Goal: Task Accomplishment & Management: Complete application form

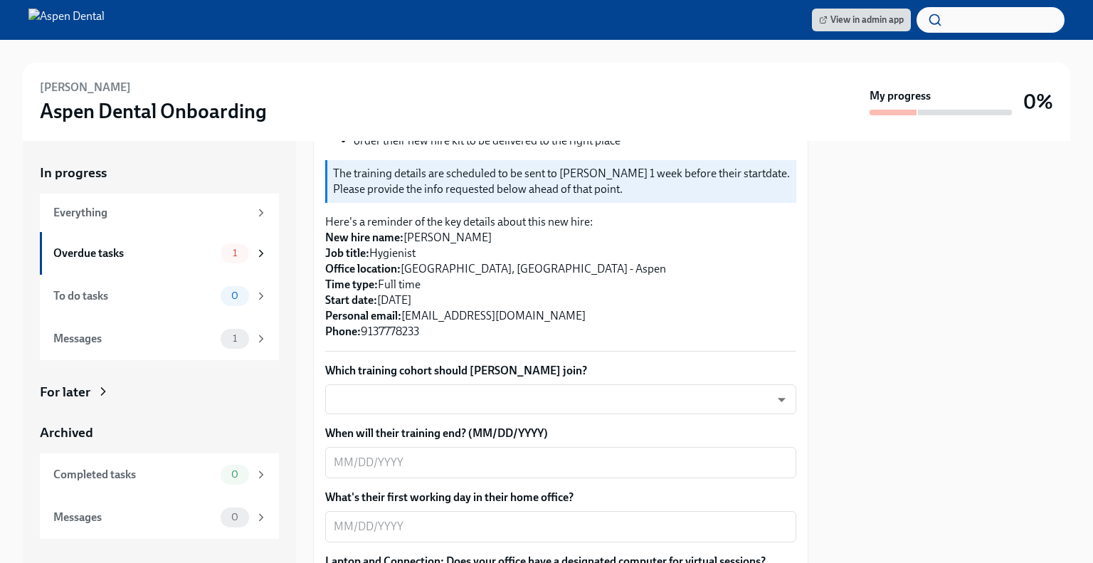
scroll to position [292, 0]
click at [509, 387] on body "View in admin app [PERSON_NAME] Aspen Dental Onboarding My progress 0% In progr…" at bounding box center [546, 281] width 1093 height 563
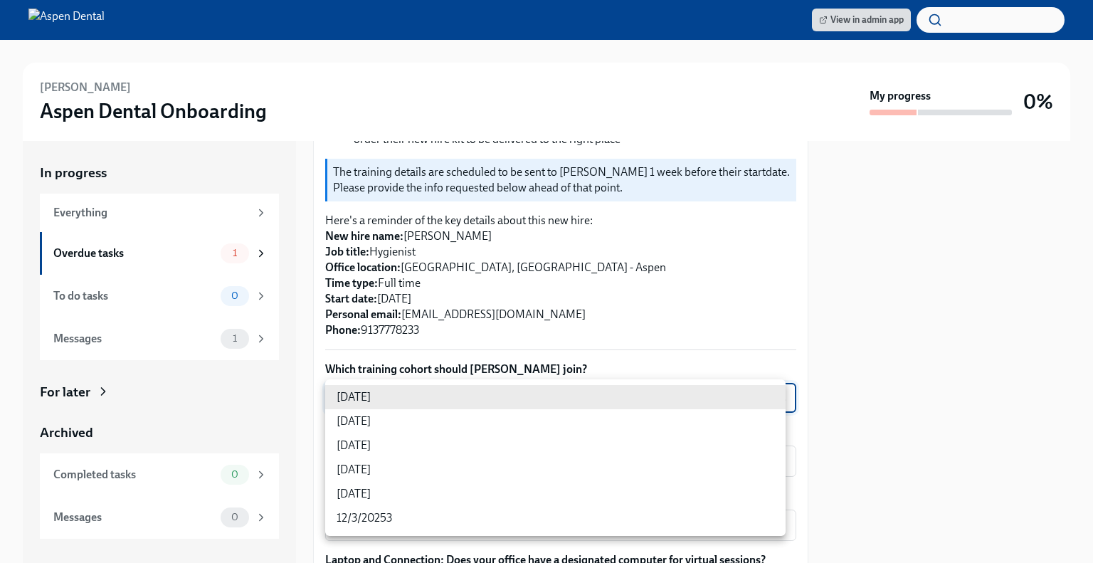
click at [432, 469] on li "[DATE]" at bounding box center [555, 470] width 460 height 24
type input "jeD9UGOIS"
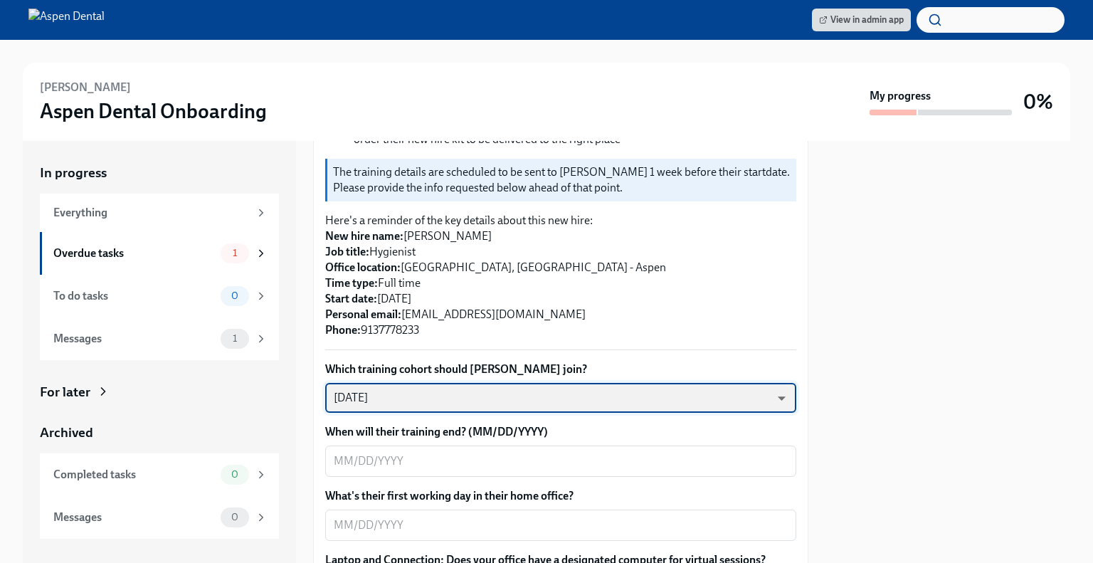
scroll to position [403, 0]
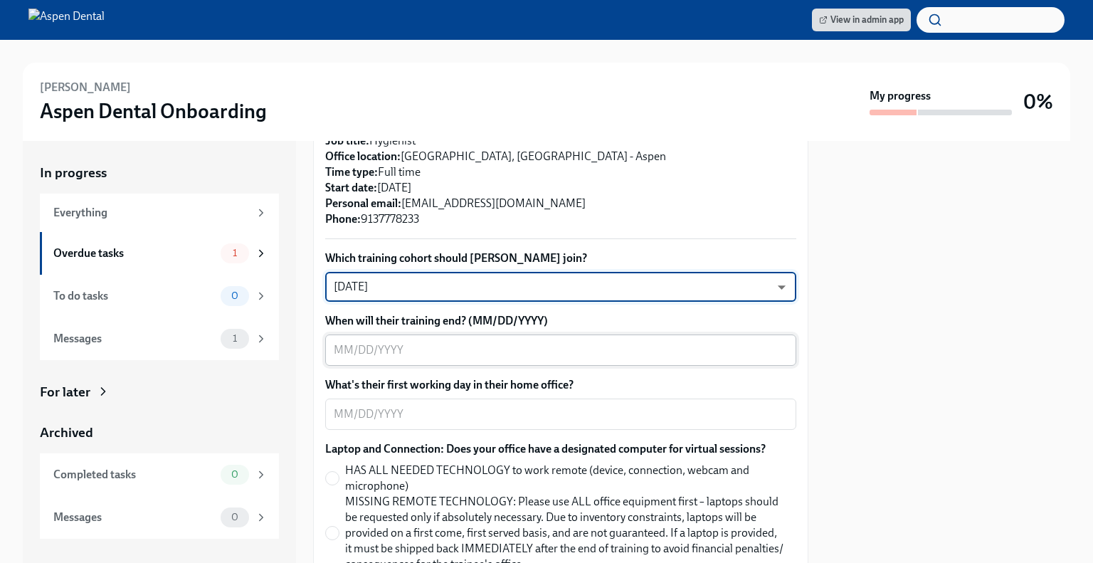
click at [470, 350] on textarea "When will their training end? (MM/DD/YYYY)" at bounding box center [561, 350] width 454 height 17
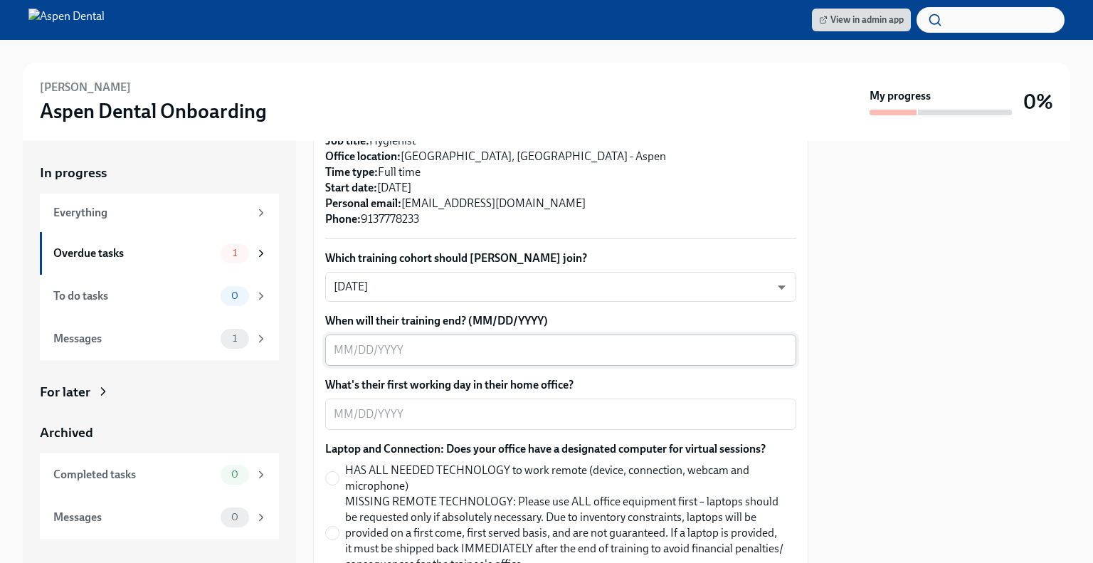
click at [558, 347] on textarea "When will their training end? (MM/DD/YYYY)" at bounding box center [561, 350] width 454 height 17
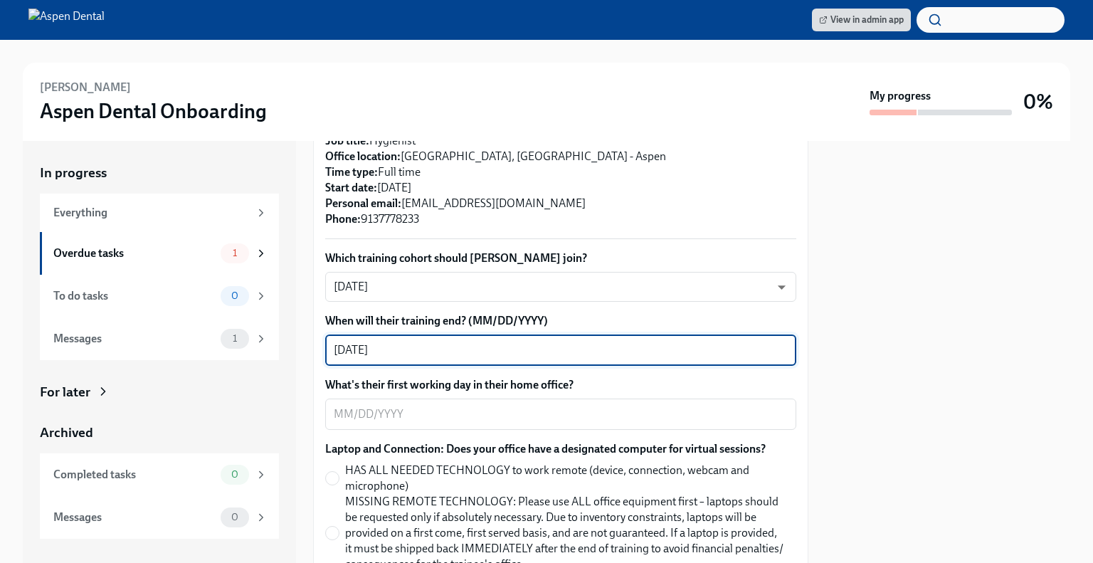
type textarea "[DATE]"
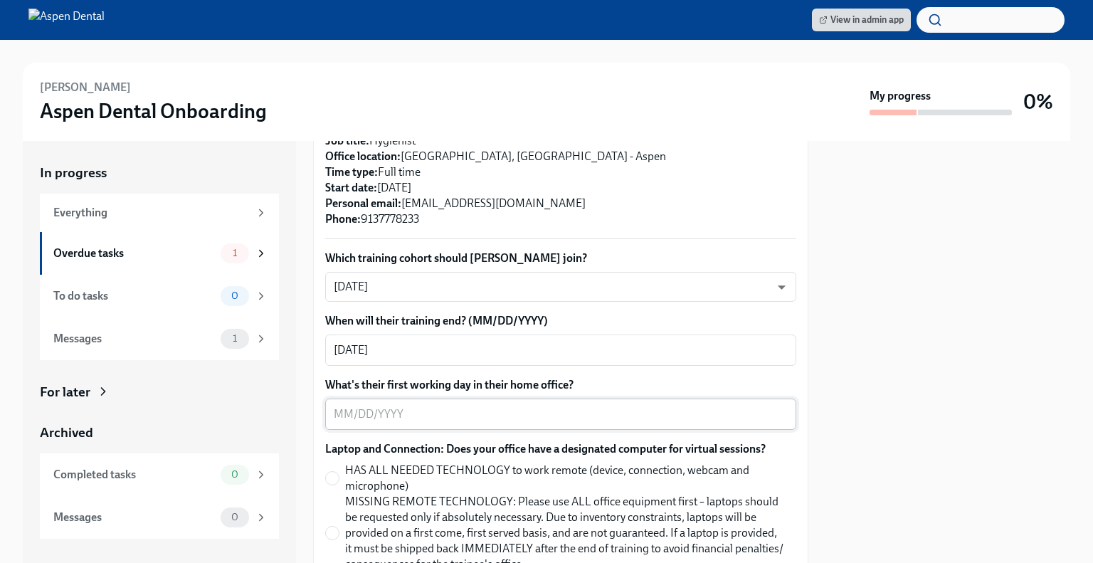
click at [458, 413] on textarea "What's their first working day in their home office?" at bounding box center [561, 414] width 454 height 17
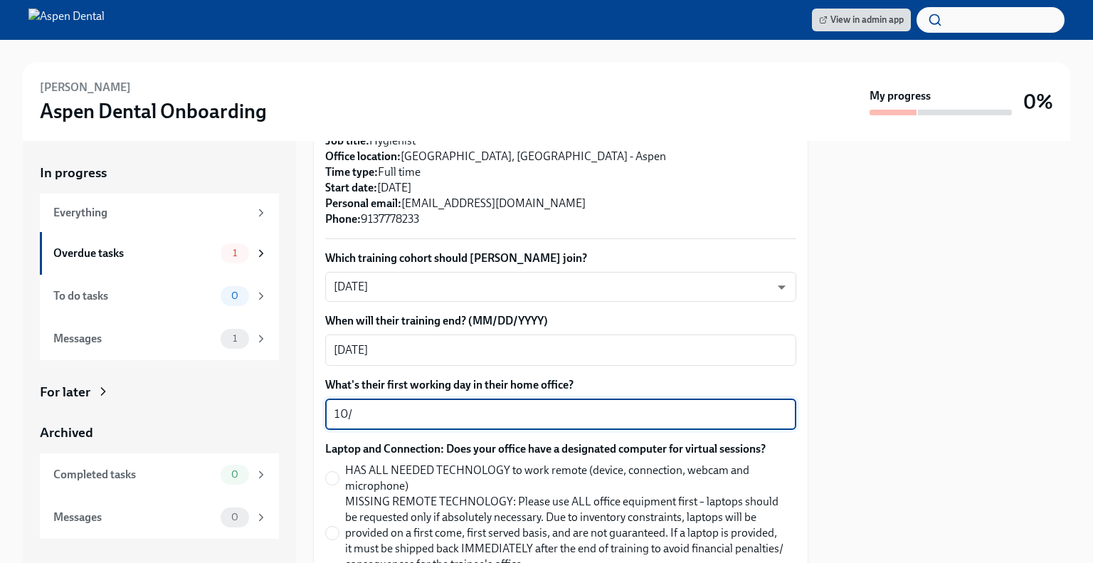
drag, startPoint x: 575, startPoint y: 412, endPoint x: 316, endPoint y: 394, distance: 259.6
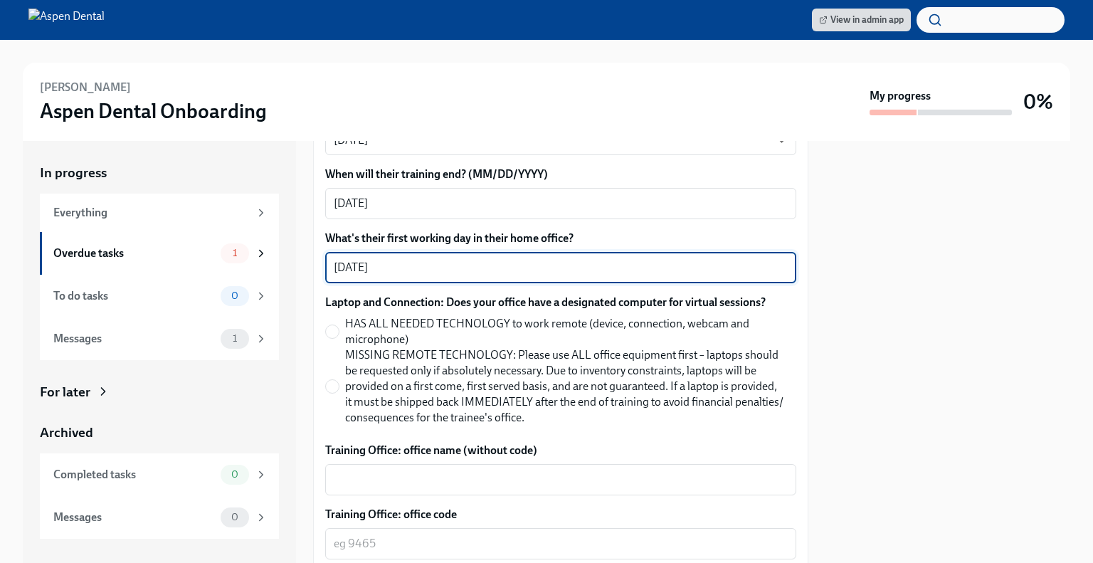
scroll to position [551, 0]
type textarea "[DATE]"
click at [408, 329] on span "HAS ALL NEEDED TECHNOLOGY to work remote (device, connection, webcam and microp…" at bounding box center [565, 330] width 440 height 31
click at [339, 329] on input "HAS ALL NEEDED TECHNOLOGY to work remote (device, connection, webcam and microp…" at bounding box center [332, 330] width 13 height 13
radio input "true"
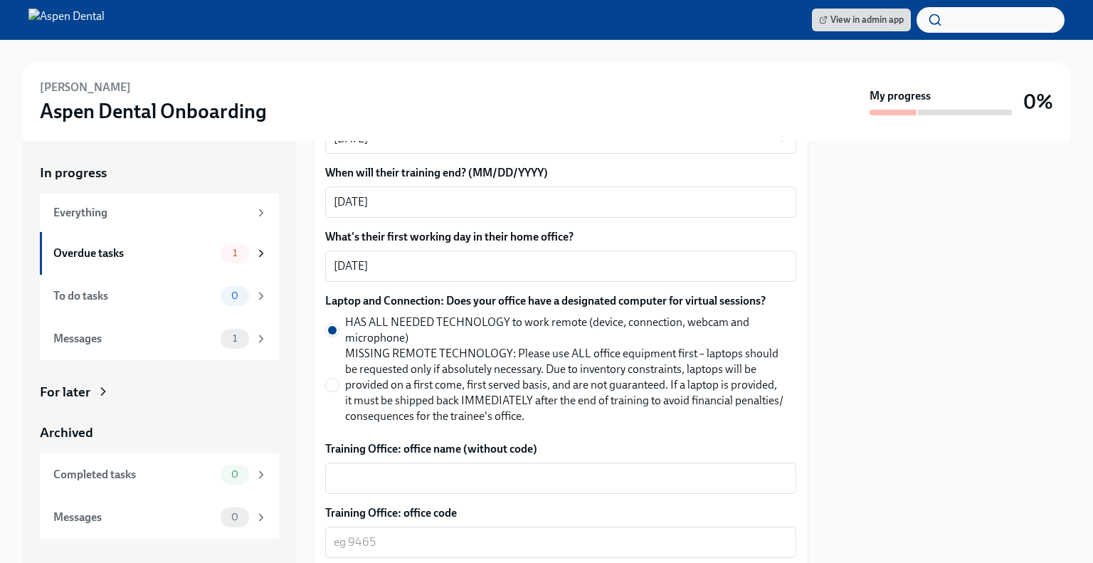
click at [379, 407] on span "MISSING REMOTE TECHNOLOGY: Please use ALL office equipment first – laptops shou…" at bounding box center [565, 385] width 440 height 78
click at [339, 391] on input "MISSING REMOTE TECHNOLOGY: Please use ALL office equipment first – laptops shou…" at bounding box center [332, 385] width 13 height 13
radio input "true"
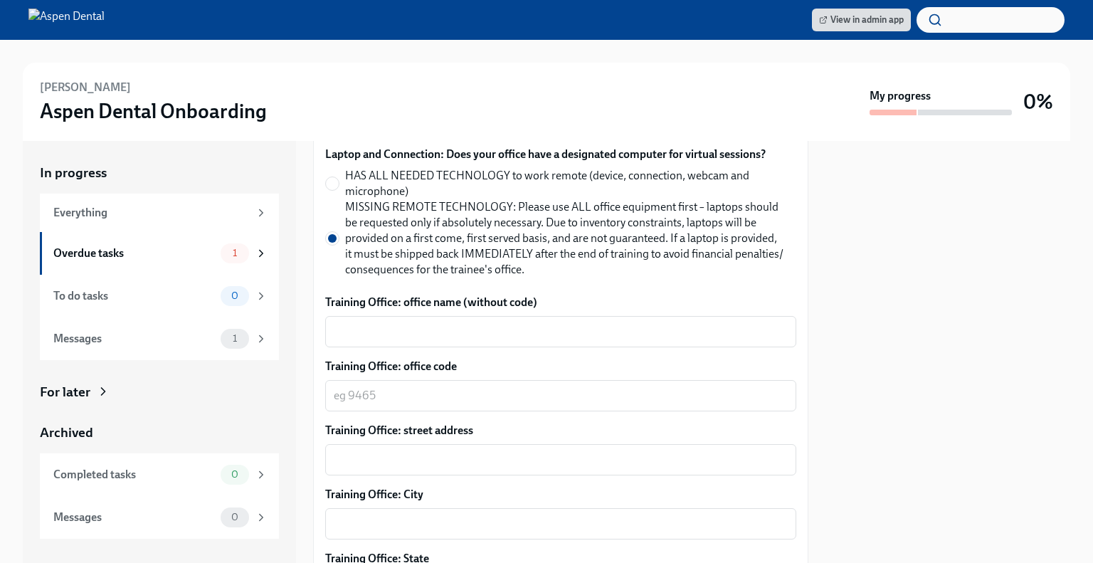
scroll to position [699, 0]
click at [430, 335] on textarea "Training Office: office name (without code)" at bounding box center [561, 330] width 454 height 17
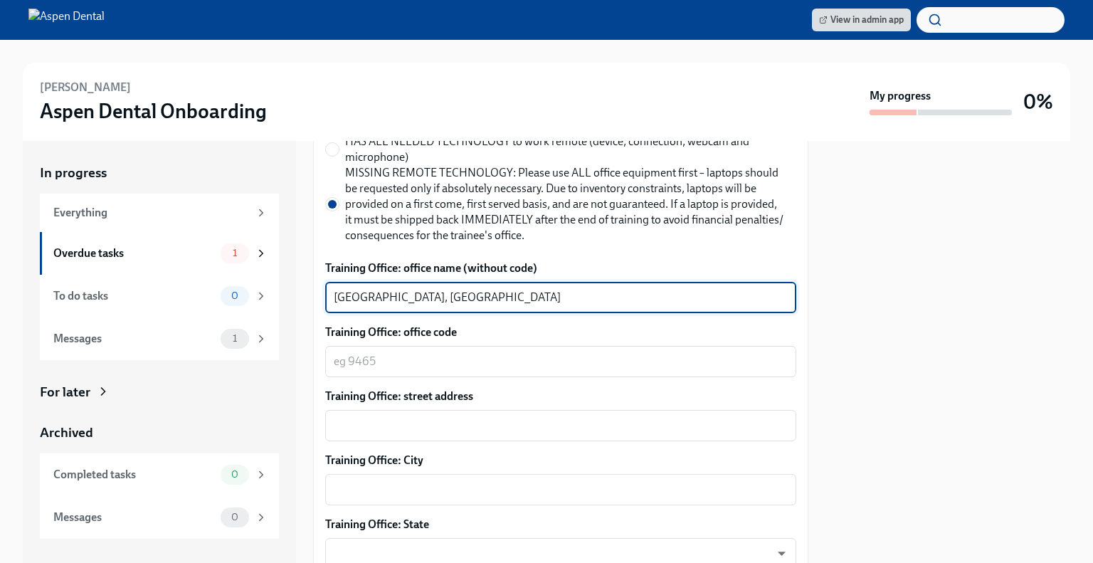
scroll to position [731, 0]
type textarea "[GEOGRAPHIC_DATA], [GEOGRAPHIC_DATA]"
click at [421, 353] on textarea "Training Office: office code" at bounding box center [561, 361] width 454 height 17
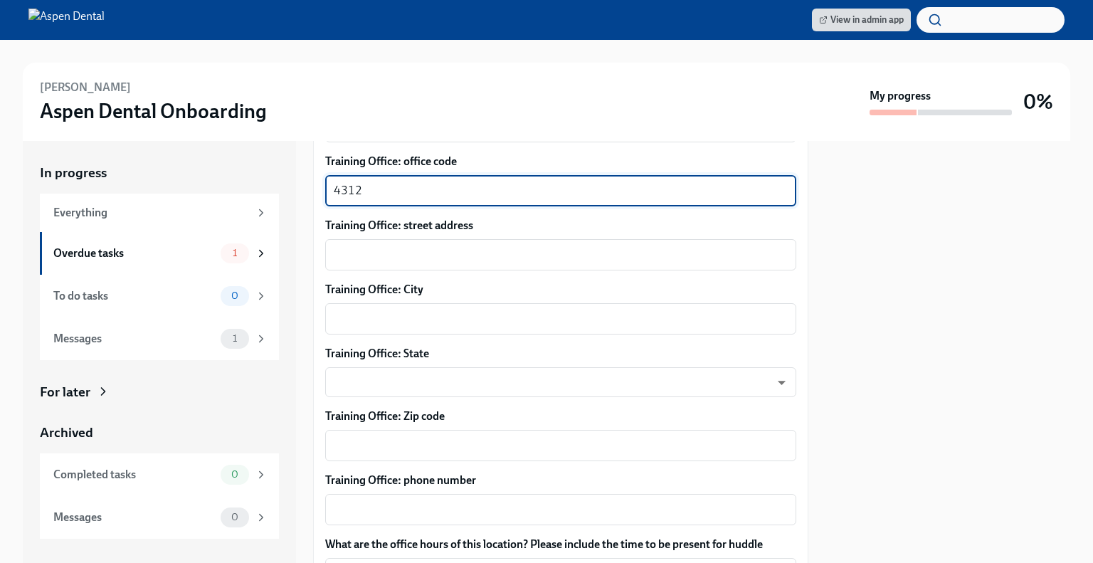
scroll to position [902, 0]
type textarea "4312"
click at [398, 256] on textarea "Training Office: street address" at bounding box center [561, 254] width 454 height 17
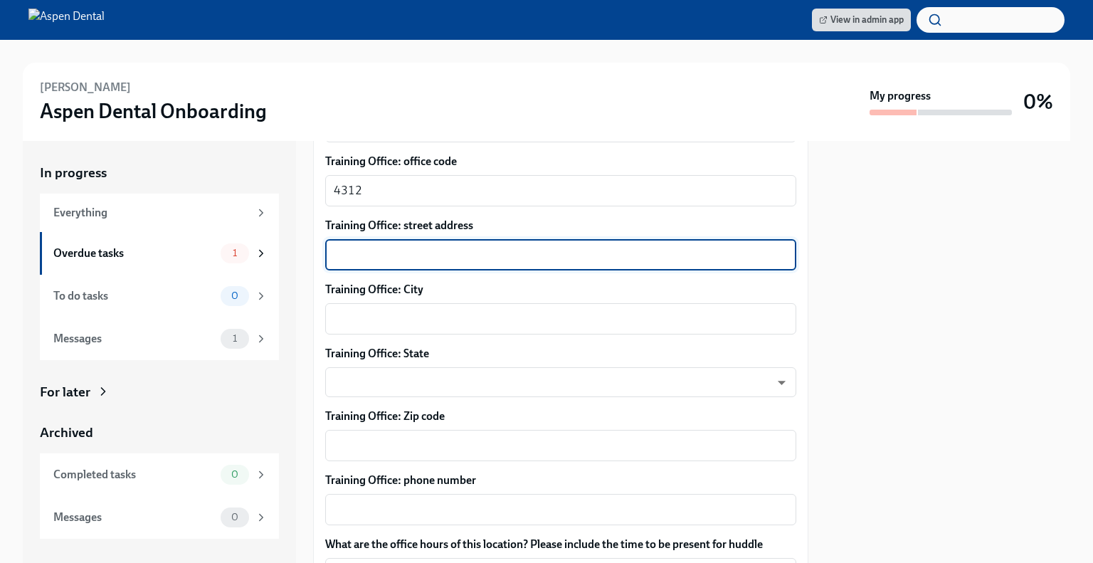
paste textarea "[STREET_ADDRESS][PERSON_NAME]"
type textarea "[STREET_ADDRESS][PERSON_NAME]"
click at [417, 310] on textarea "Training Office: City" at bounding box center [561, 318] width 454 height 17
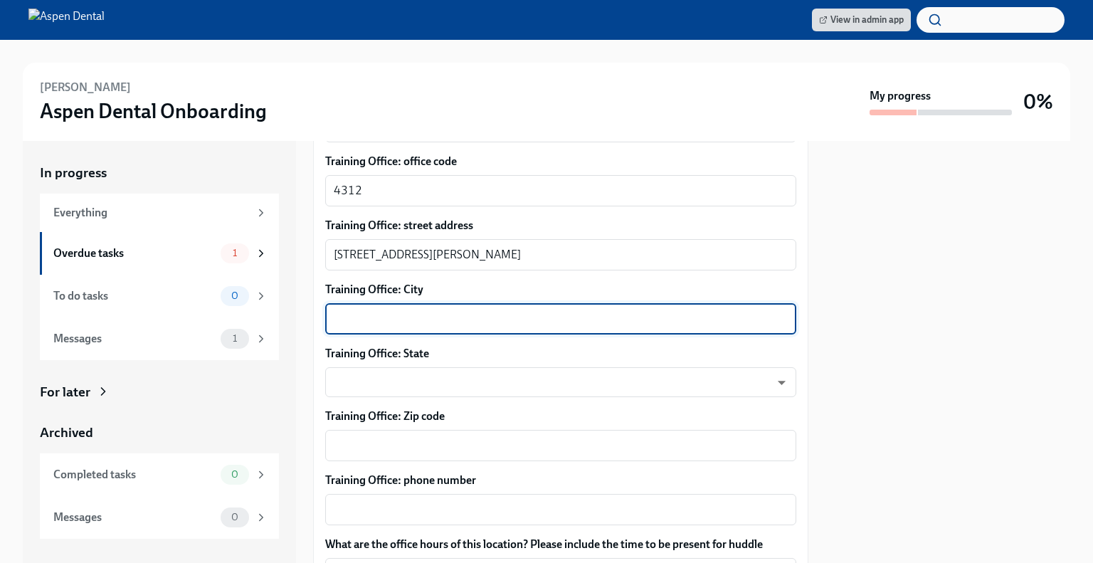
paste textarea "[STREET_ADDRESS][PERSON_NAME]"
drag, startPoint x: 481, startPoint y: 323, endPoint x: 329, endPoint y: 326, distance: 152.3
click at [329, 326] on div "[STREET_ADDRESS][PERSON_NAME] x ​" at bounding box center [560, 318] width 471 height 31
drag, startPoint x: 502, startPoint y: 324, endPoint x: 406, endPoint y: 326, distance: 96.1
click at [406, 326] on textarea "[GEOGRAPHIC_DATA], KS 66502" at bounding box center [561, 318] width 454 height 17
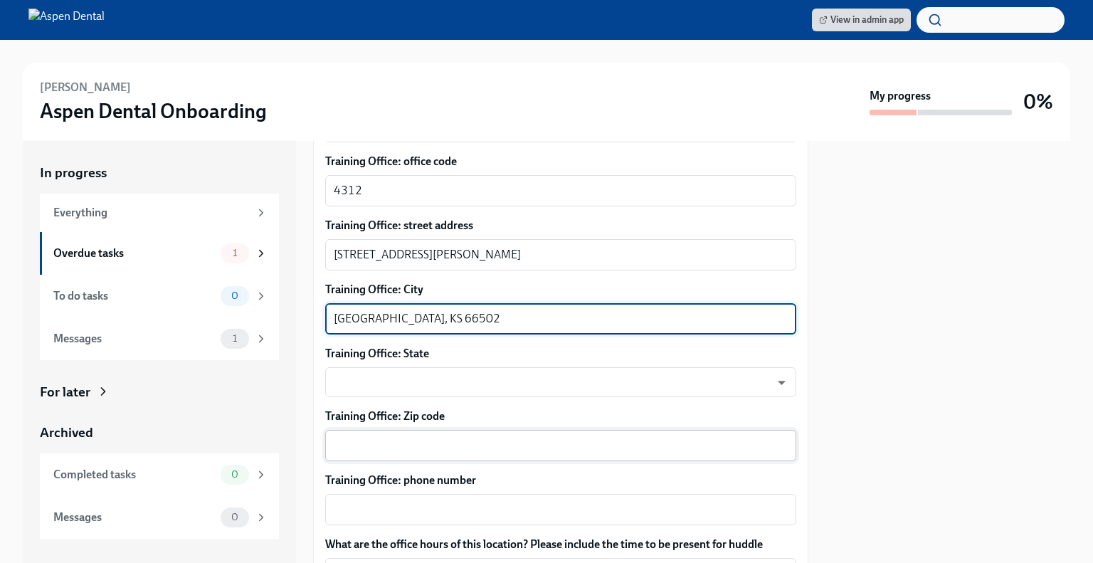
type textarea "[GEOGRAPHIC_DATA], KS 66502"
click at [422, 453] on div "x ​" at bounding box center [560, 445] width 471 height 31
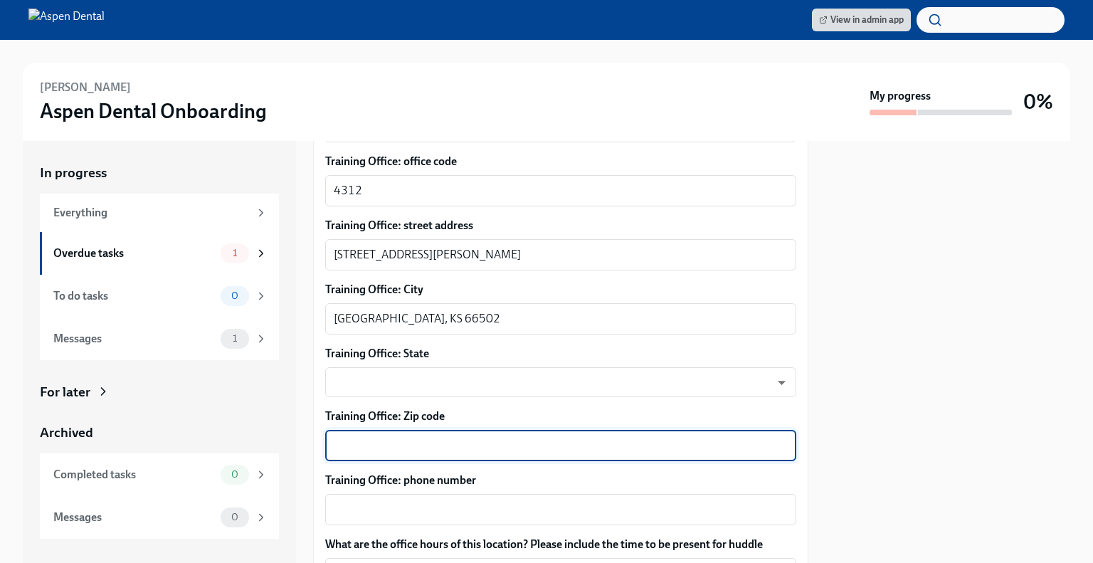
paste textarea "66502"
type textarea "66502"
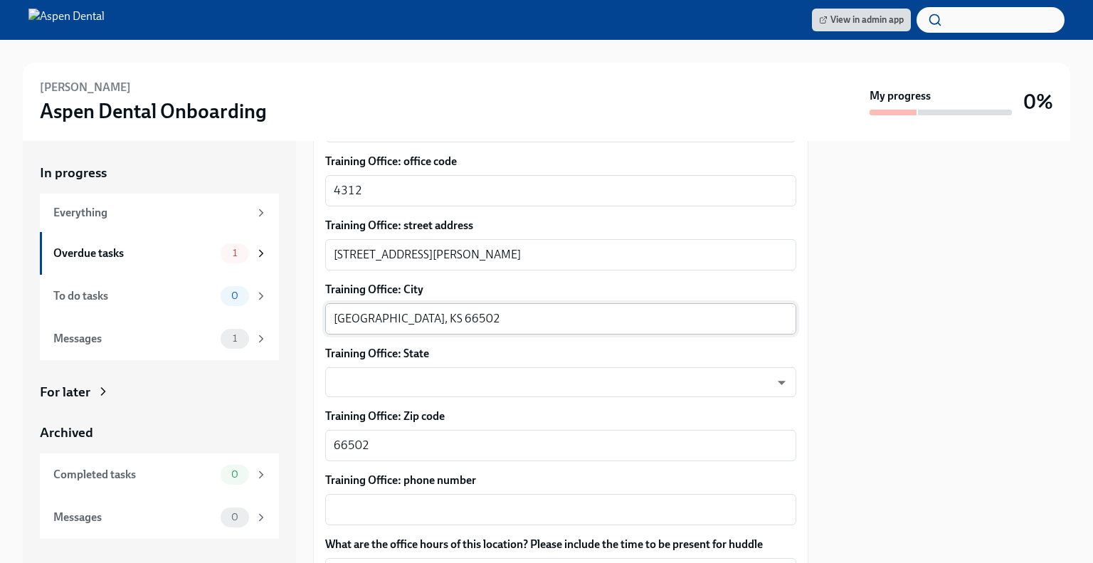
drag, startPoint x: 461, startPoint y: 328, endPoint x: 386, endPoint y: 319, distance: 75.2
click at [386, 319] on div "[GEOGRAPHIC_DATA], KS 66502 x ​" at bounding box center [560, 318] width 471 height 31
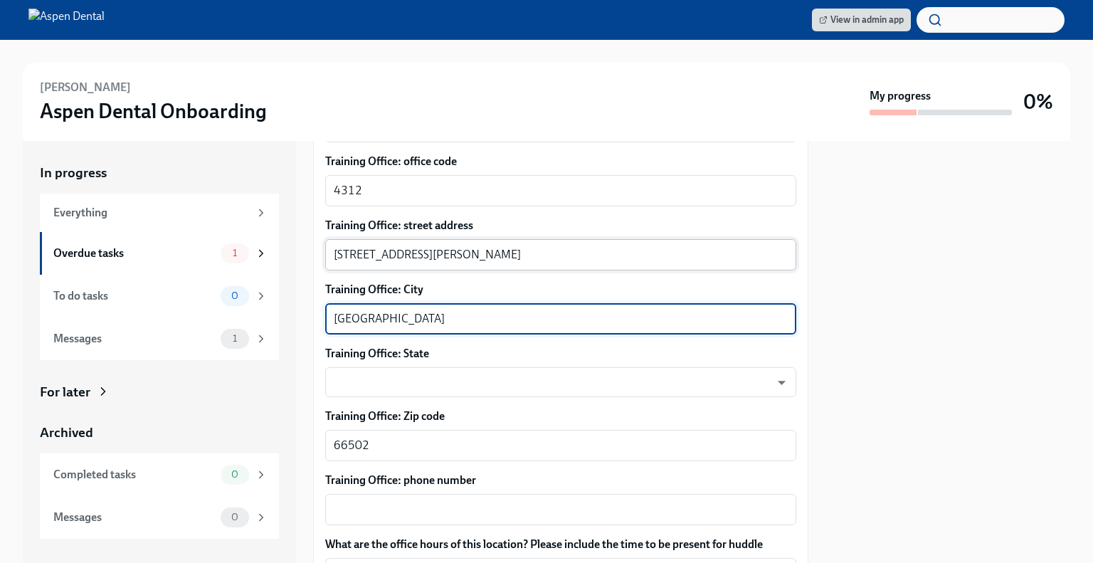
type textarea "[GEOGRAPHIC_DATA]"
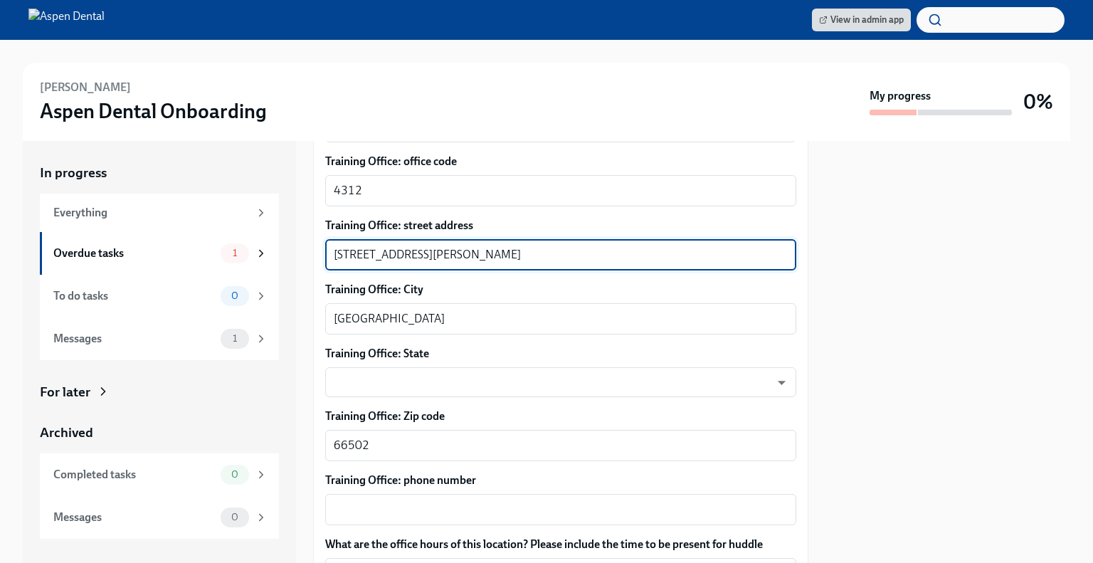
drag, startPoint x: 604, startPoint y: 256, endPoint x: 477, endPoint y: 251, distance: 126.8
click at [477, 251] on textarea "[STREET_ADDRESS][PERSON_NAME]" at bounding box center [561, 254] width 454 height 17
type textarea "[STREET_ADDRESS][PERSON_NAME]"
click at [488, 378] on body "View in admin app [PERSON_NAME] Aspen Dental Onboarding My progress 0% In progr…" at bounding box center [546, 281] width 1093 height 563
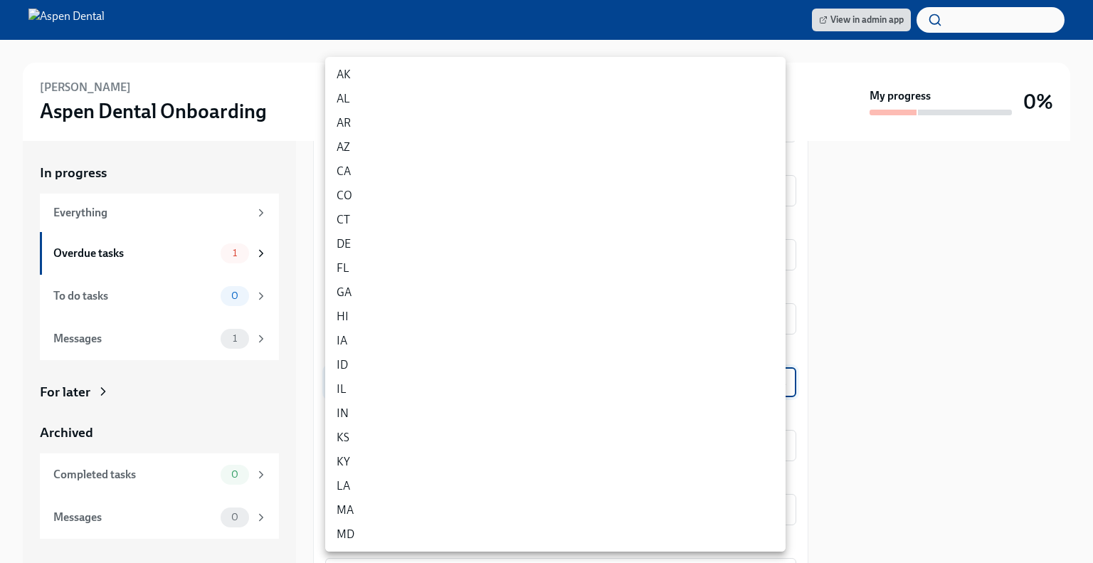
click at [423, 438] on li "KS" at bounding box center [555, 438] width 460 height 24
type input "yoDzWIZB8"
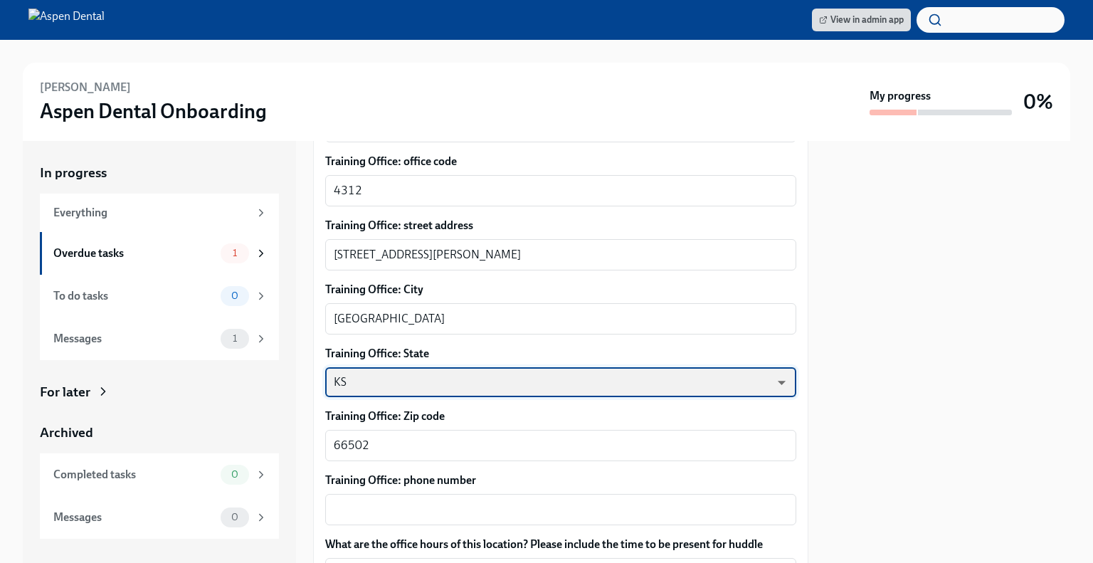
scroll to position [965, 0]
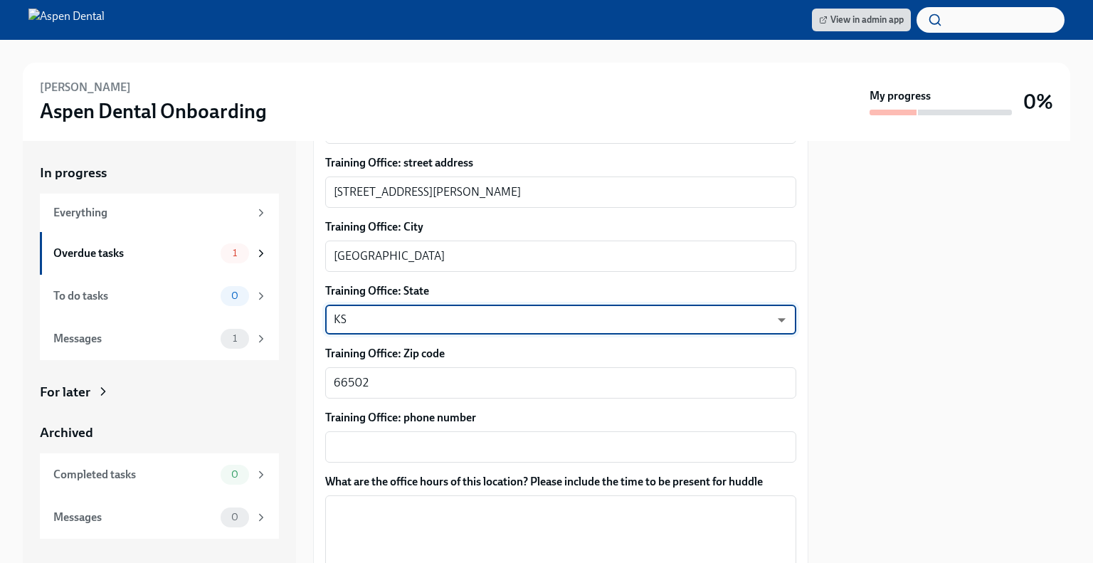
click at [423, 438] on textarea "Training Office: phone number" at bounding box center [561, 446] width 454 height 17
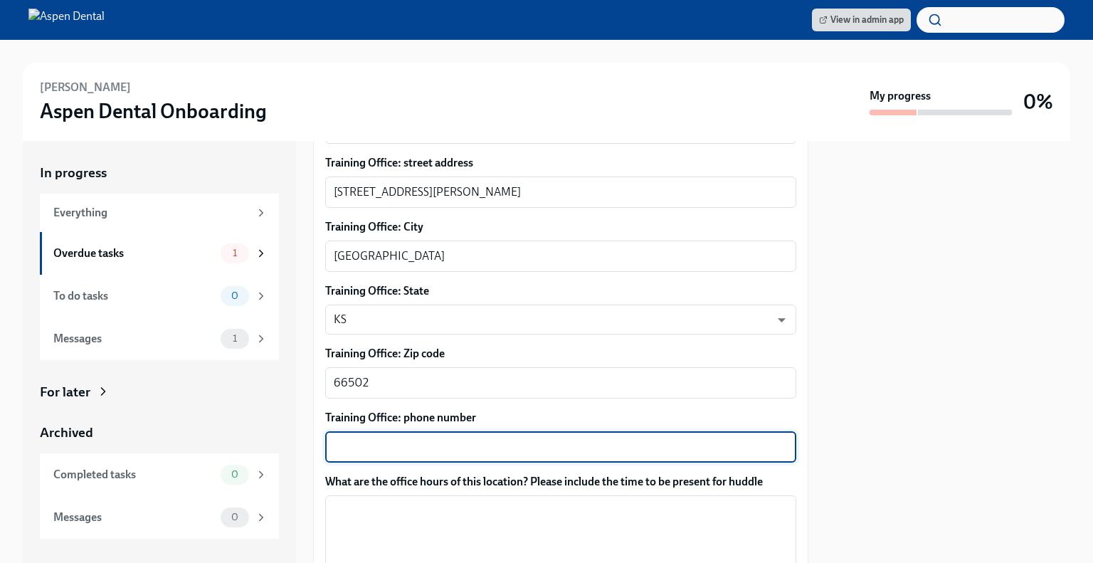
paste textarea "66502"
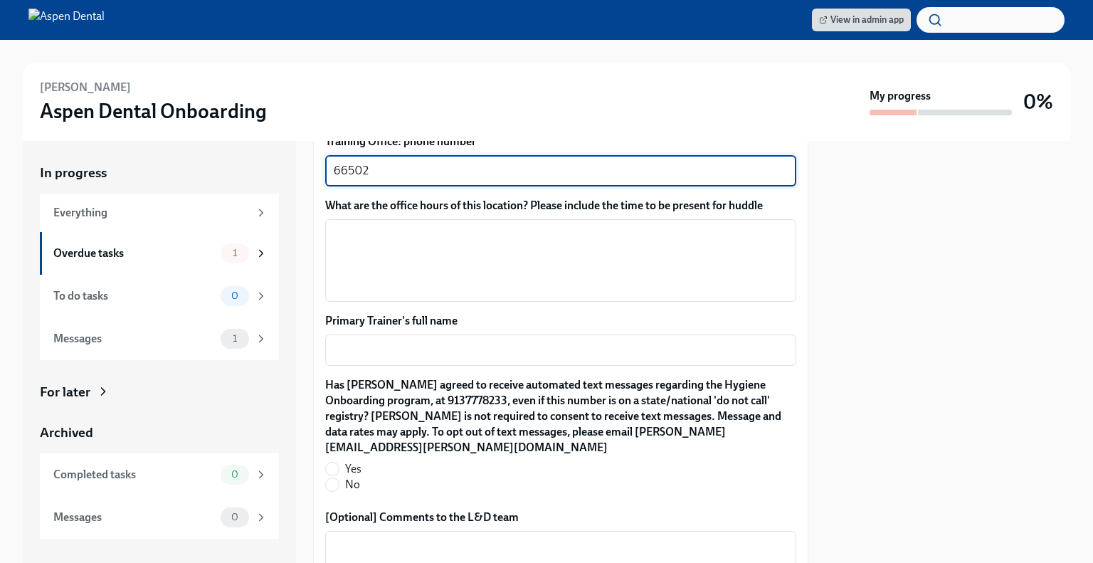
scroll to position [1244, 0]
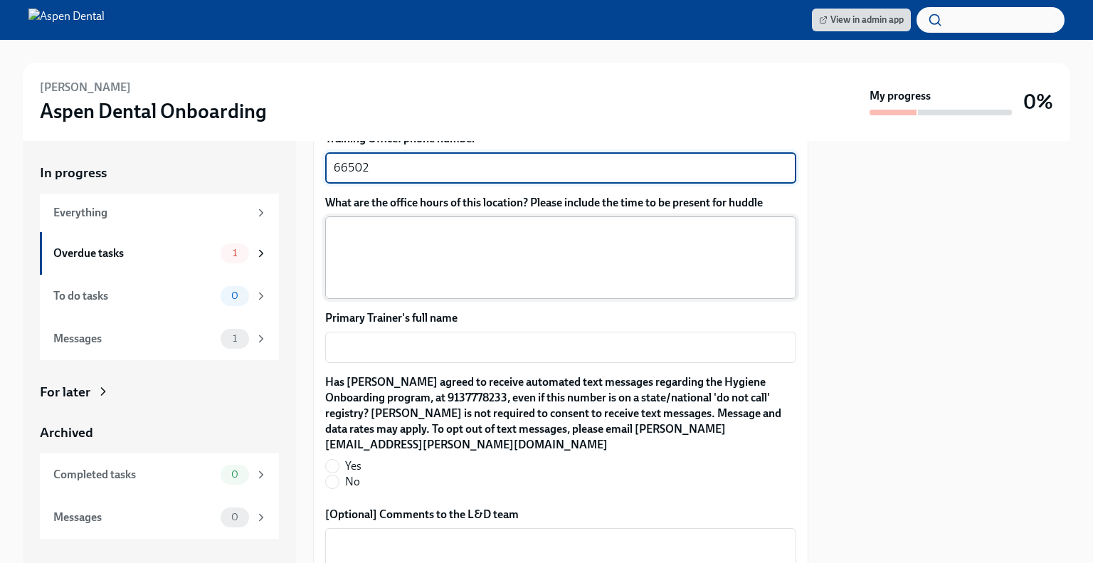
type textarea "66502"
click at [492, 253] on textarea "What are the office hours of this location? Please include the time to be prese…" at bounding box center [561, 257] width 454 height 68
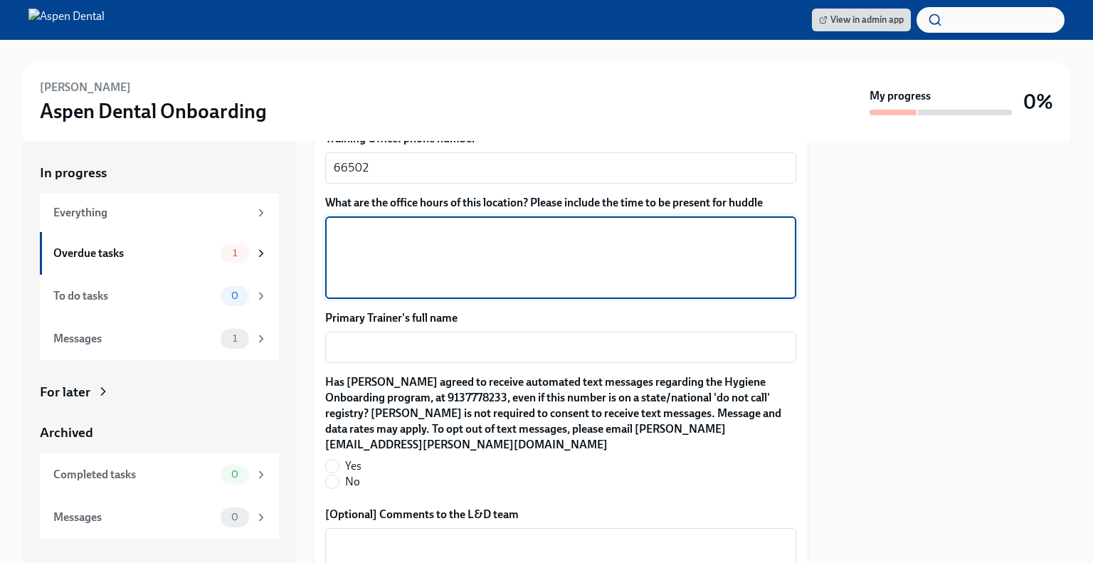
paste textarea "Hours / Days of training 10/20: 8:00am - 5:30pm [DATE]: 8:00am - 5:30pm [DATE]:…"
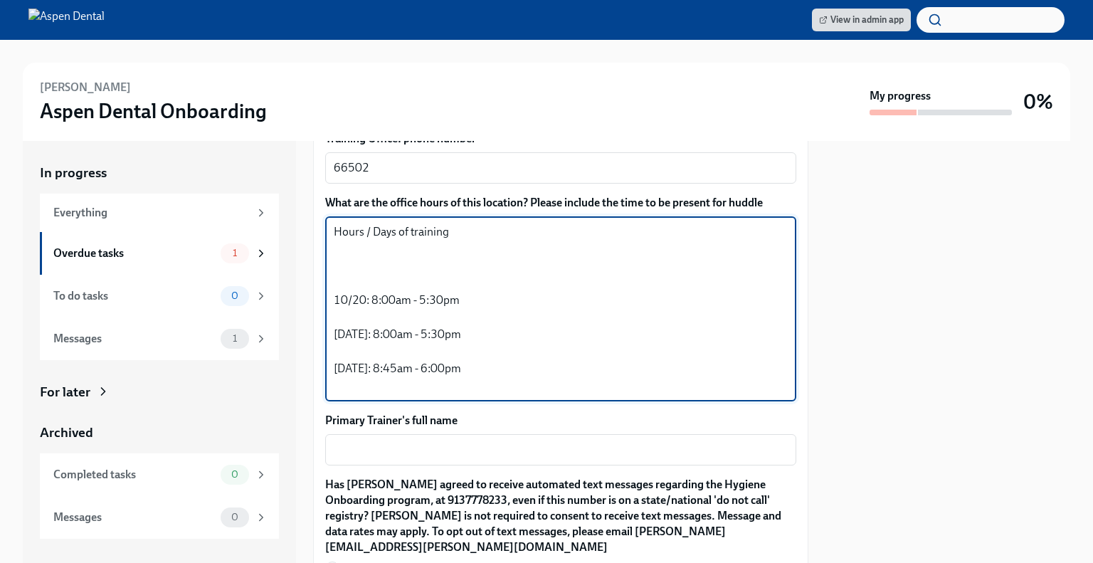
scroll to position [186, 0]
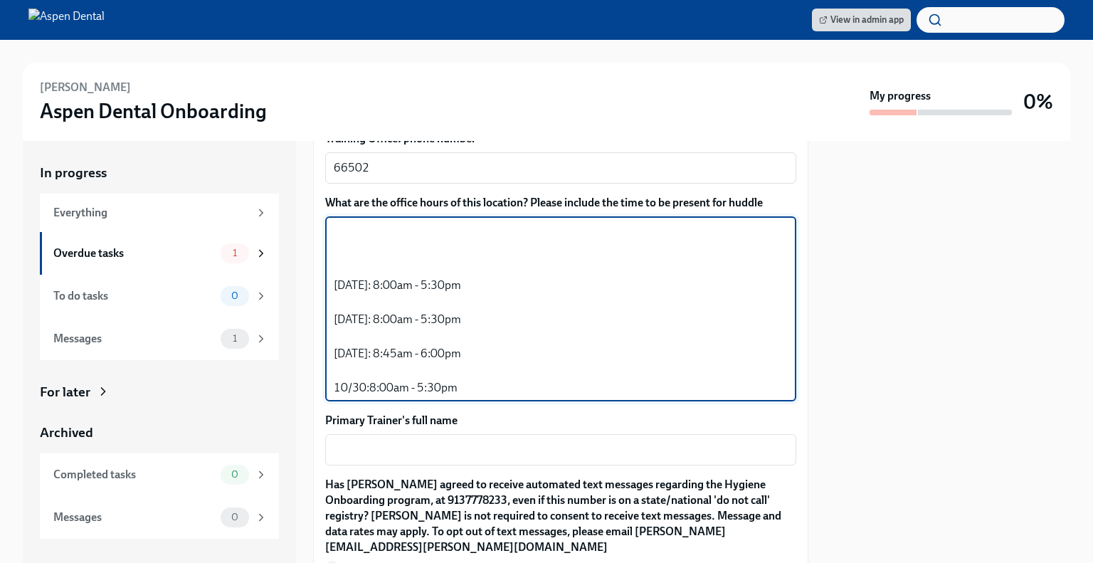
click at [364, 255] on textarea "Hours / Days of training 10/20: 8:00am - 5:30pm [DATE]: 8:00am - 5:30pm [DATE]:…" at bounding box center [561, 308] width 454 height 171
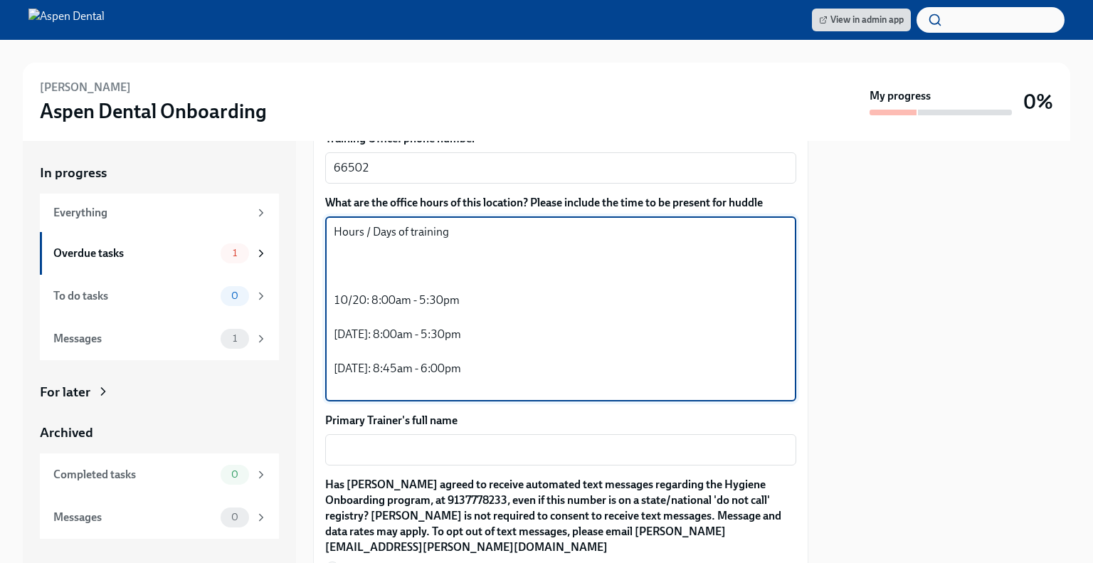
click at [370, 281] on textarea "Hours / Days of training 10/20: 8:00am - 5:30pm [DATE]: 8:00am - 5:30pm [DATE]:…" at bounding box center [561, 308] width 454 height 171
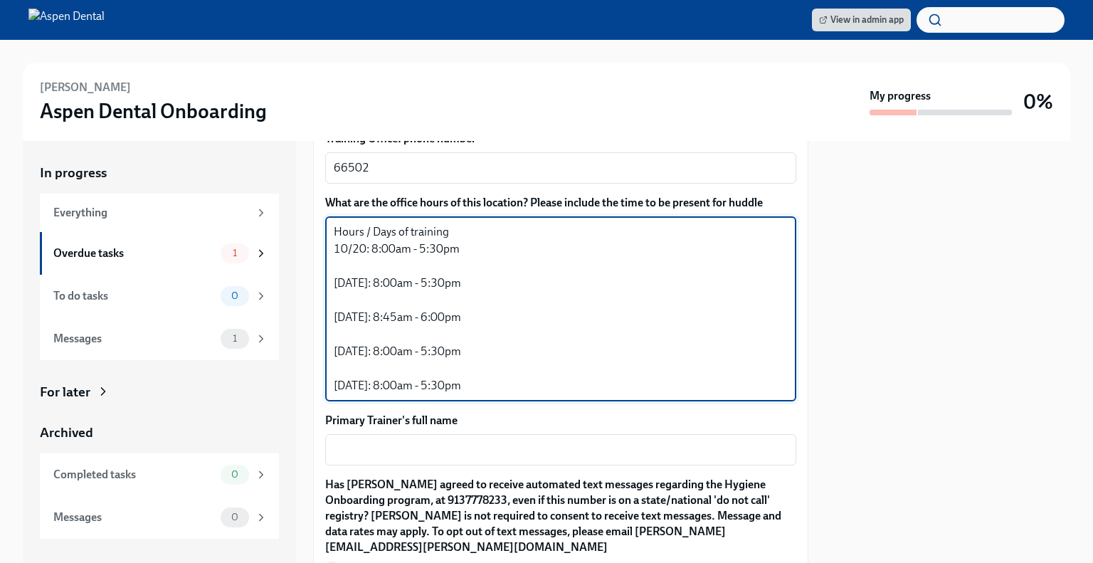
click at [391, 264] on textarea "Hours / Days of training 10/20: 8:00am - 5:30pm [DATE]: 8:00am - 5:30pm [DATE]:…" at bounding box center [561, 308] width 454 height 171
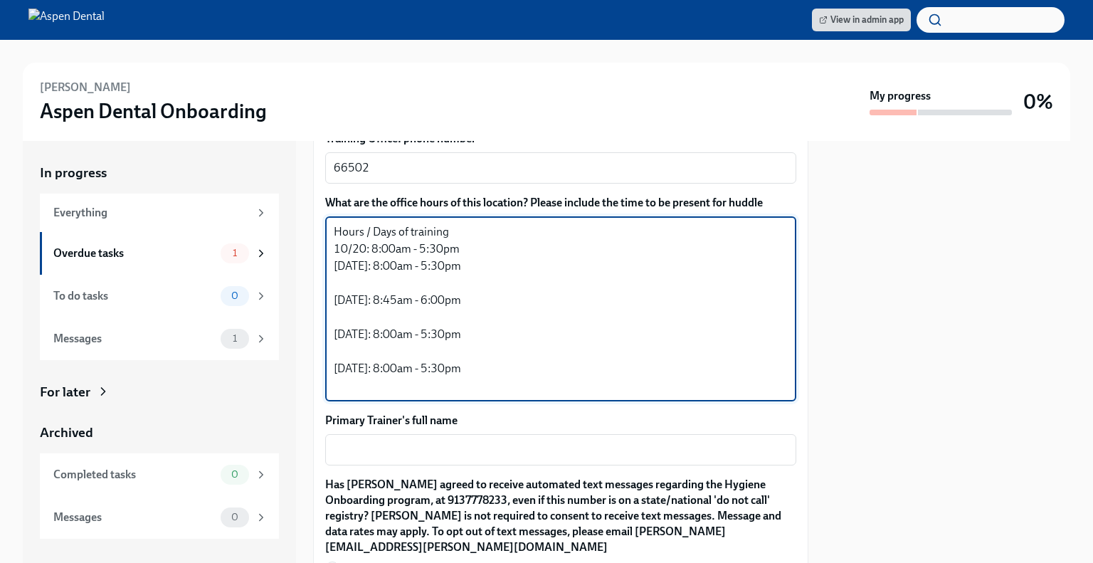
click at [394, 275] on textarea "Hours / Days of training 10/20: 8:00am - 5:30pm [DATE]: 8:00am - 5:30pm [DATE]:…" at bounding box center [561, 308] width 454 height 171
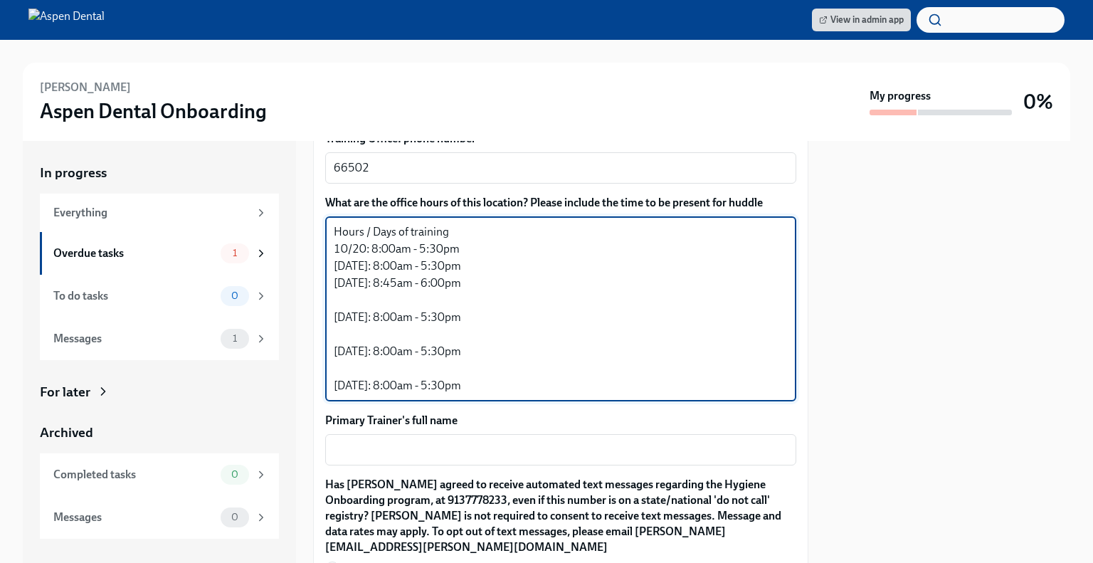
click at [403, 303] on textarea "Hours / Days of training 10/20: 8:00am - 5:30pm [DATE]: 8:00am - 5:30pm [DATE]:…" at bounding box center [561, 308] width 454 height 171
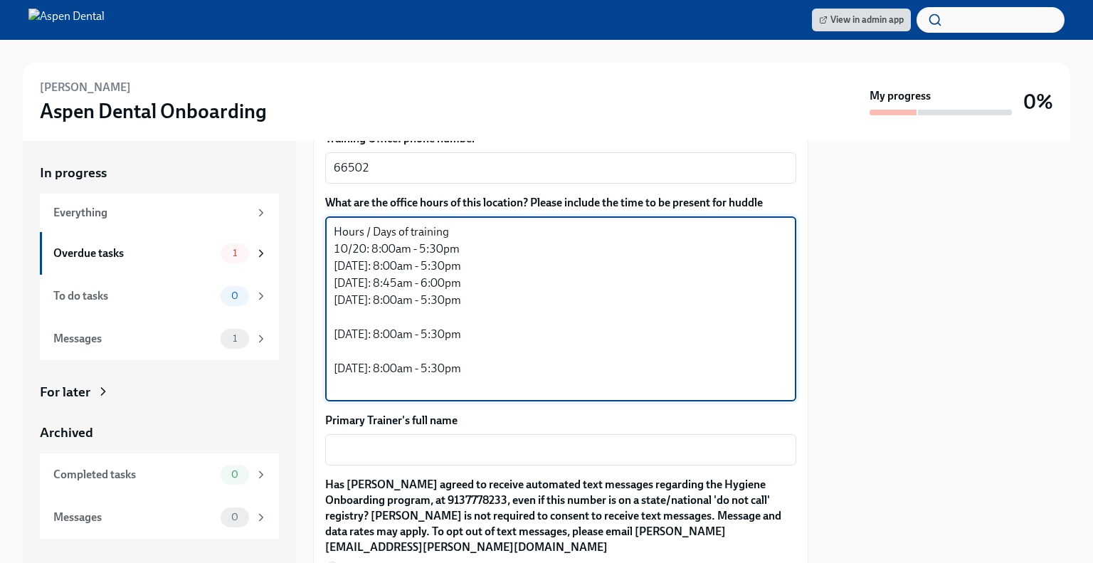
click at [403, 303] on textarea "Hours / Days of training 10/20: 8:00am - 5:30pm [DATE]: 8:00am - 5:30pm [DATE]:…" at bounding box center [561, 308] width 454 height 171
click at [406, 314] on textarea "Hours / Days of training 10/20: 8:00am - 5:30pm [DATE]: 8:00am - 5:30pm [DATE]:…" at bounding box center [561, 308] width 454 height 171
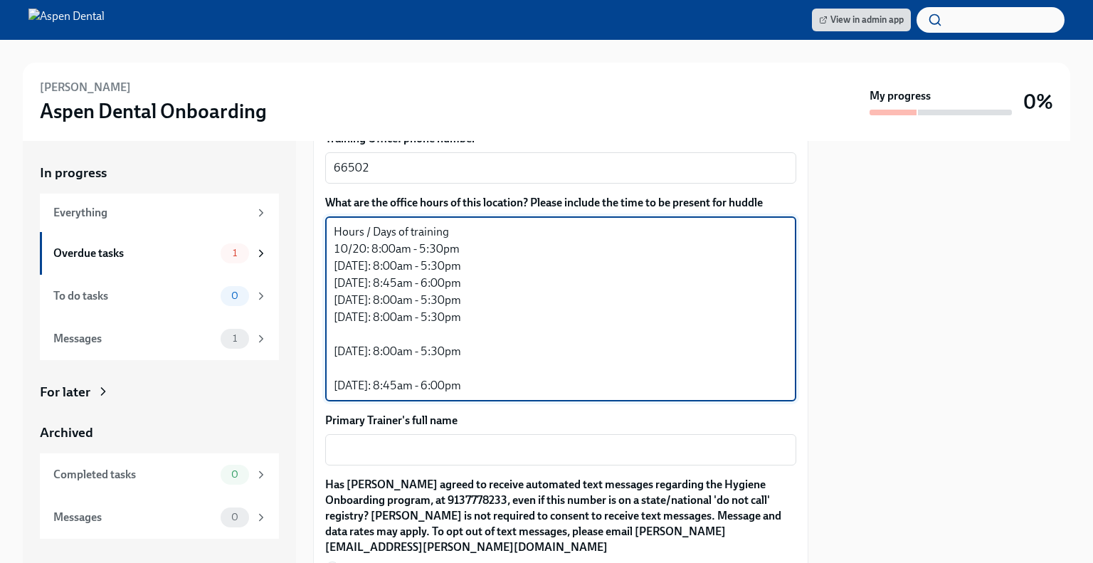
click at [395, 330] on textarea "Hours / Days of training 10/20: 8:00am - 5:30pm [DATE]: 8:00am - 5:30pm [DATE]:…" at bounding box center [561, 308] width 454 height 171
click at [404, 349] on textarea "Hours / Days of training 10/20: 8:00am - 5:30pm [DATE]: 8:00am - 5:30pm [DATE]:…" at bounding box center [561, 308] width 454 height 171
click at [408, 361] on textarea "Hours / Days of training 10/20: 8:00am - 5:30pm [DATE]: 8:00am - 5:30pm [DATE]:…" at bounding box center [561, 308] width 454 height 171
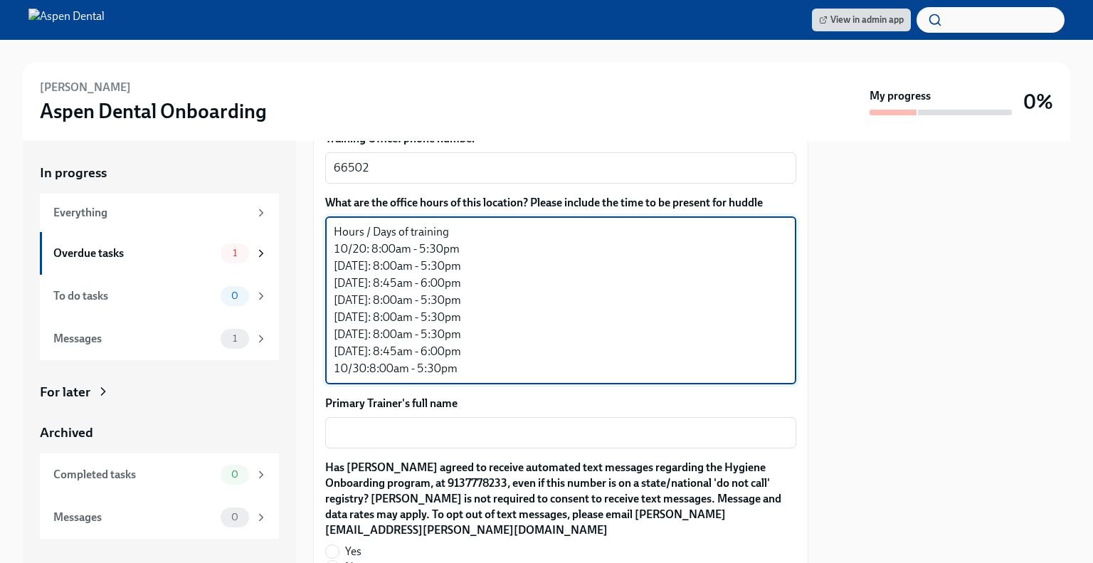
click at [461, 233] on textarea "Hours / Days of training 10/20: 8:00am - 5:30pm [DATE]: 8:00am - 5:30pm [DATE]:…" at bounding box center [561, 300] width 454 height 154
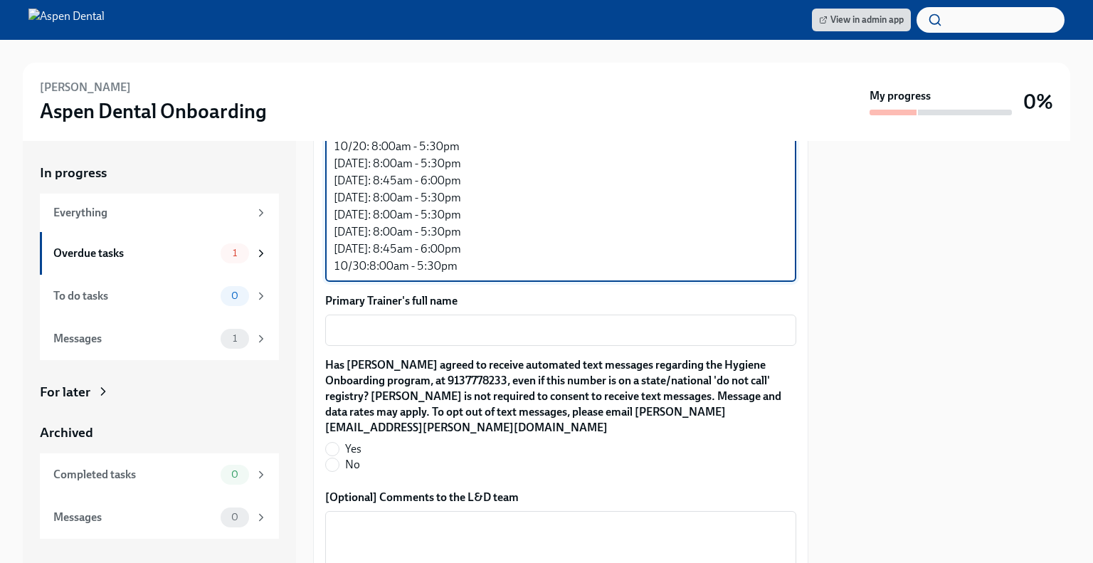
scroll to position [1365, 0]
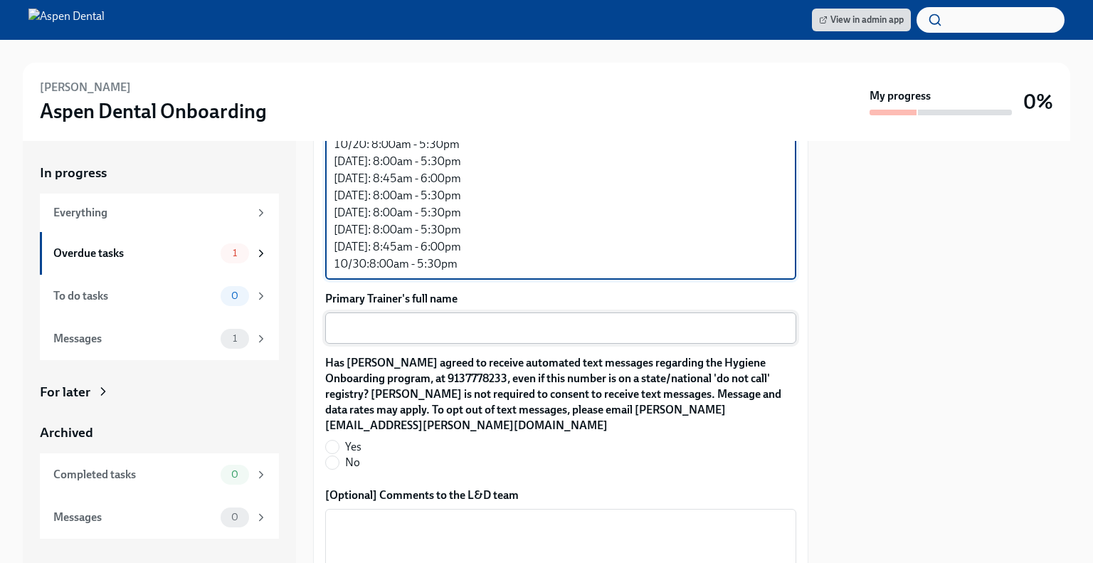
type textarea "Hours / Days of training 10/20: 8:00am - 5:30pm [DATE]: 8:00am - 5:30pm [DATE]:…"
click at [420, 330] on textarea "Primary Trainer's full name" at bounding box center [561, 327] width 454 height 17
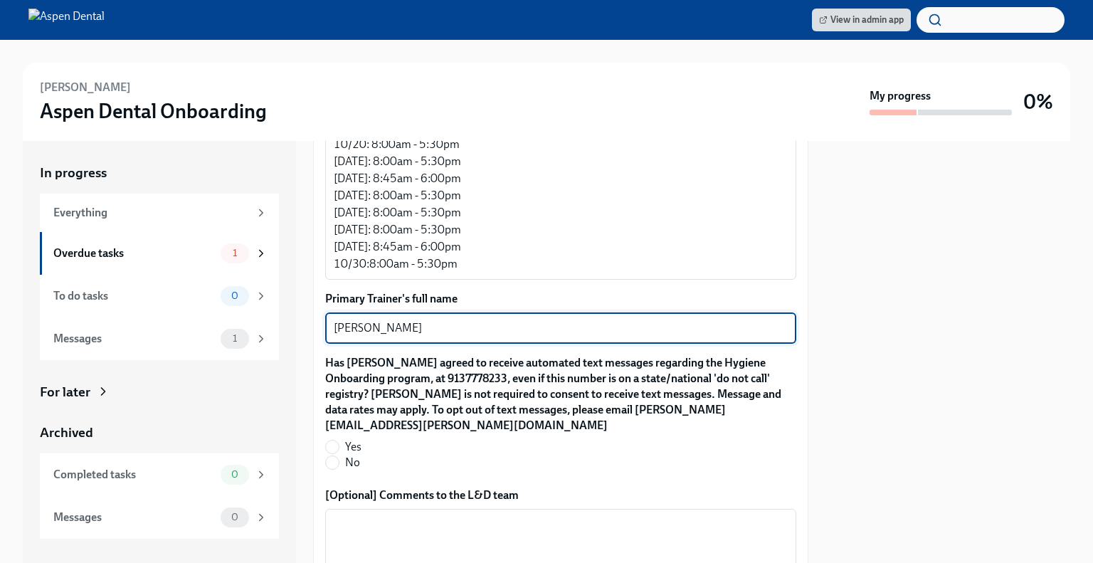
type textarea "[PERSON_NAME]"
click at [347, 439] on span "Yes" at bounding box center [353, 447] width 16 height 16
click at [339, 440] on input "Yes" at bounding box center [332, 446] width 13 height 13
radio input "true"
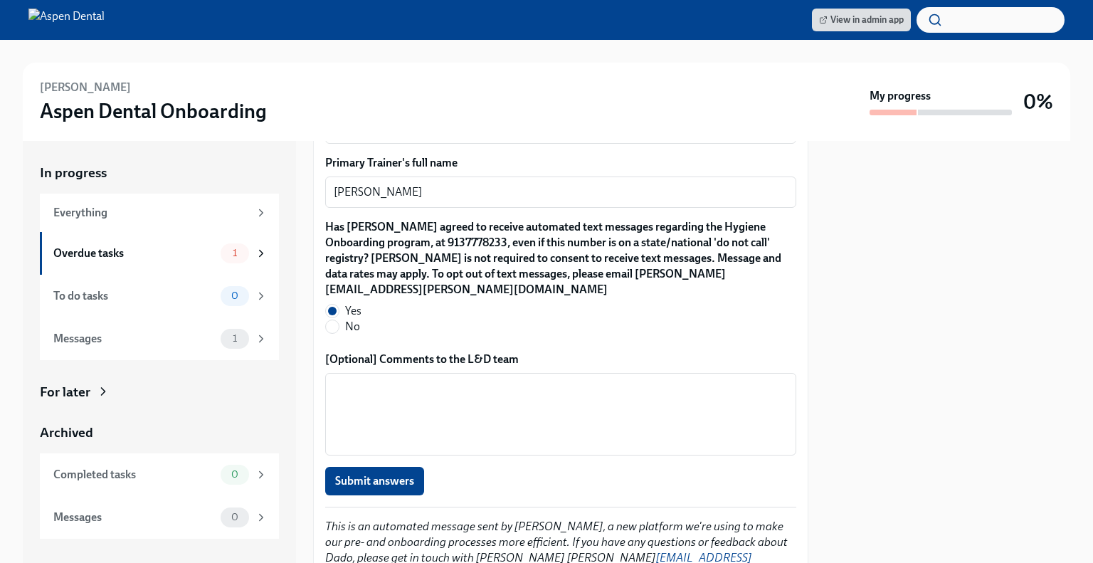
scroll to position [1545, 0]
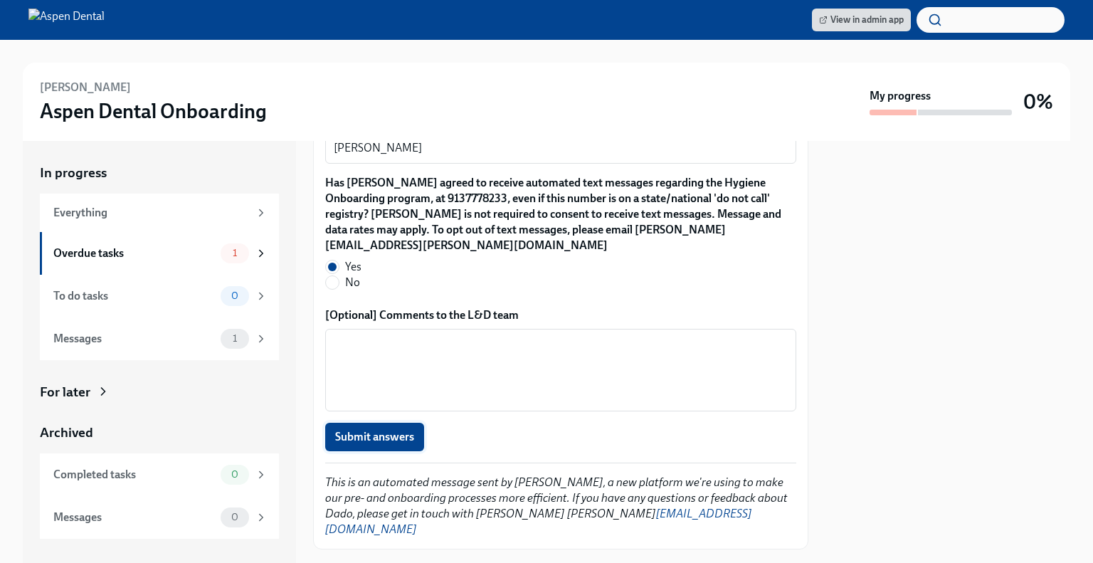
click at [384, 423] on button "Submit answers" at bounding box center [374, 437] width 99 height 28
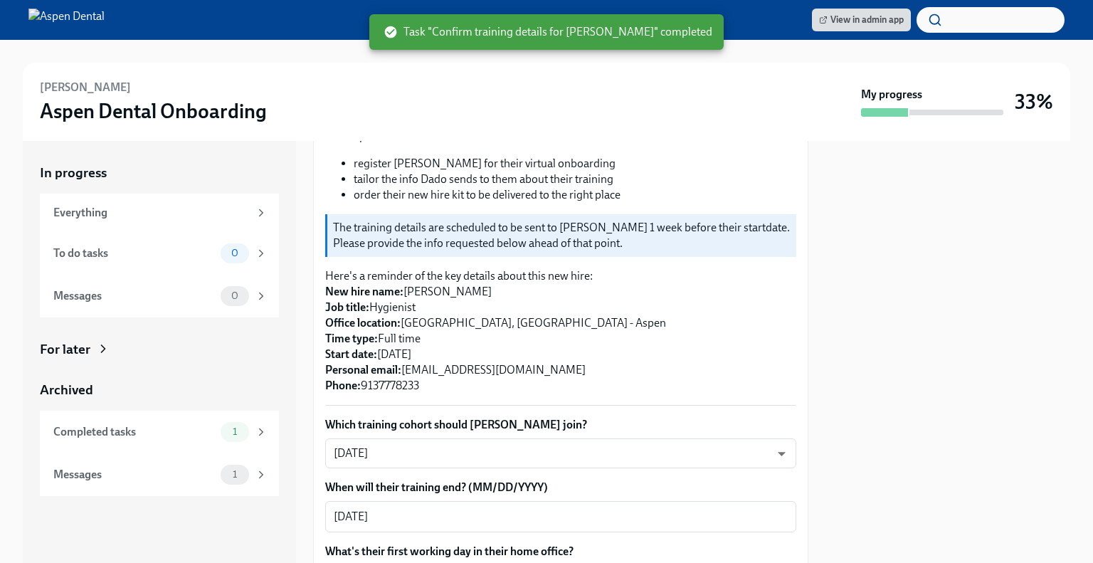
scroll to position [0, 0]
